Goal: Task Accomplishment & Management: Use online tool/utility

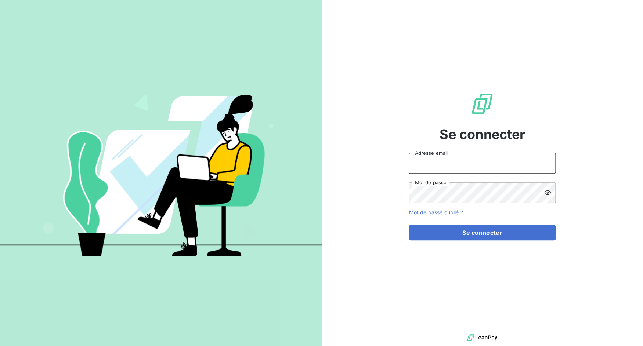
click at [451, 170] on input "Adresse email" at bounding box center [482, 163] width 147 height 21
drag, startPoint x: 435, startPoint y: 165, endPoint x: 465, endPoint y: 165, distance: 30.1
click at [465, 165] on input "admin@3dcelo" at bounding box center [482, 163] width 147 height 21
click at [409, 225] on button "Se connecter" at bounding box center [482, 232] width 147 height 15
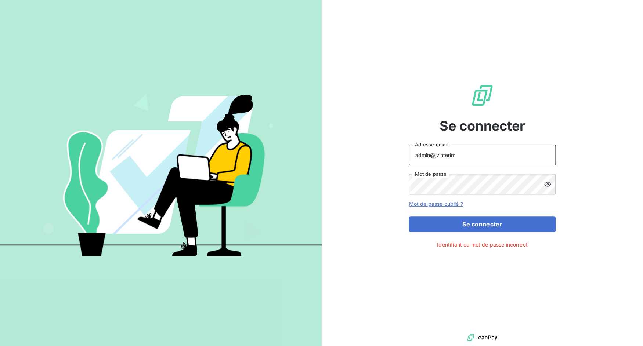
drag, startPoint x: 434, startPoint y: 154, endPoint x: 481, endPoint y: 154, distance: 47.0
click at [481, 154] on input "admin@jvinterim" at bounding box center [482, 155] width 147 height 21
type input "admin@jv1"
click at [409, 217] on button "Se connecter" at bounding box center [482, 224] width 147 height 15
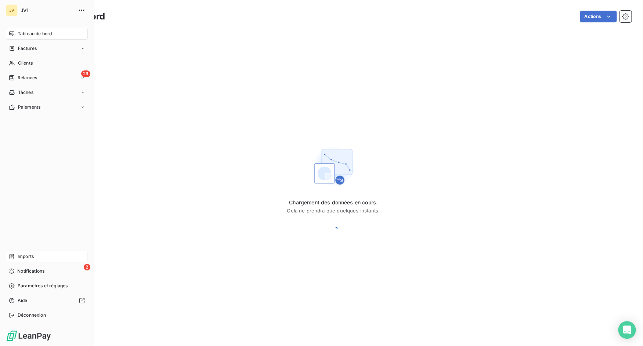
click at [19, 251] on div "Imports" at bounding box center [47, 257] width 82 height 12
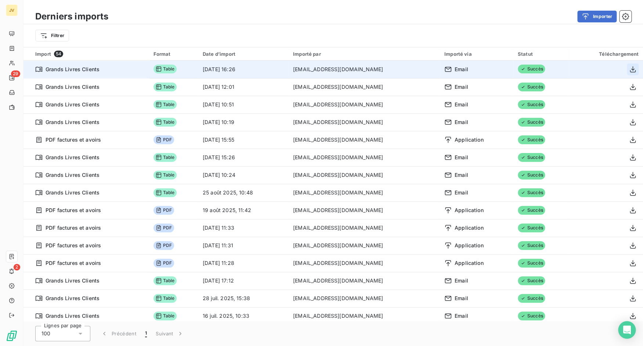
click at [630, 71] on icon "button" at bounding box center [632, 69] width 7 height 7
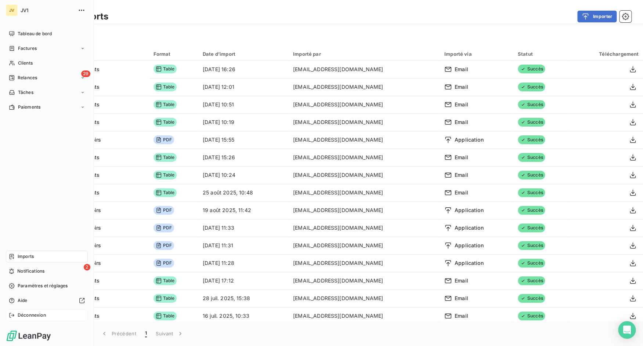
click at [9, 316] on icon at bounding box center [12, 315] width 6 height 6
